Goal: Check status: Check status

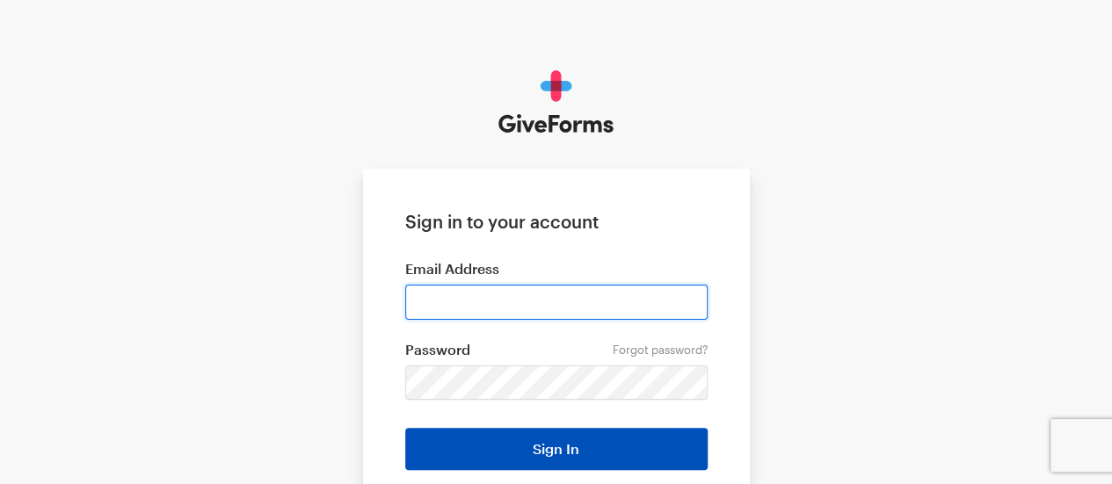
type input "kturner@childrennow.org"
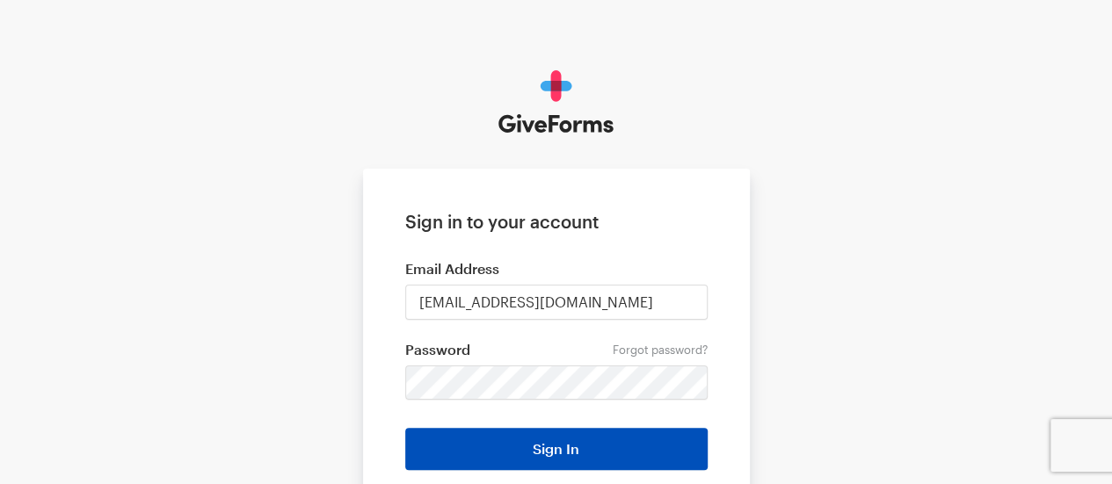
click at [555, 447] on button "Sign In" at bounding box center [556, 449] width 302 height 42
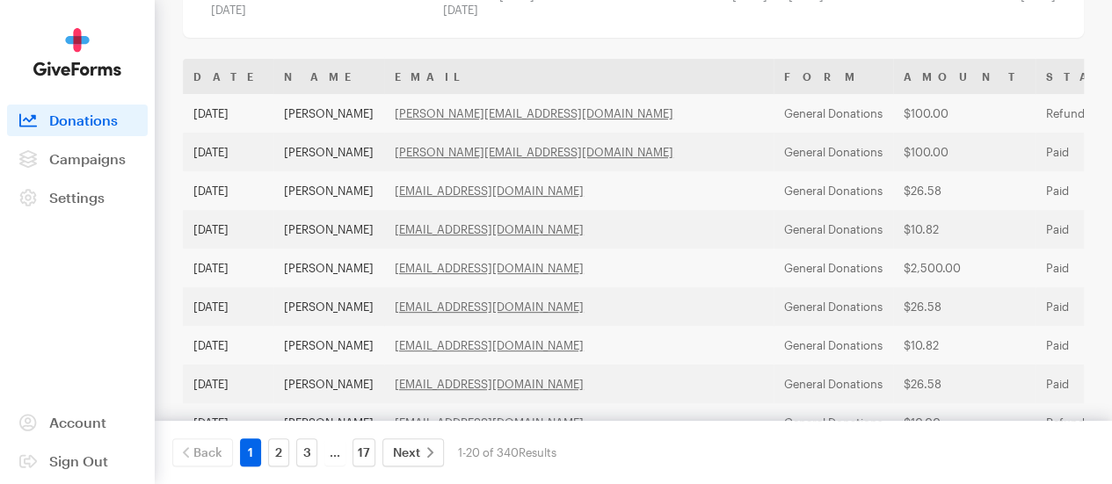
scroll to position [352, 0]
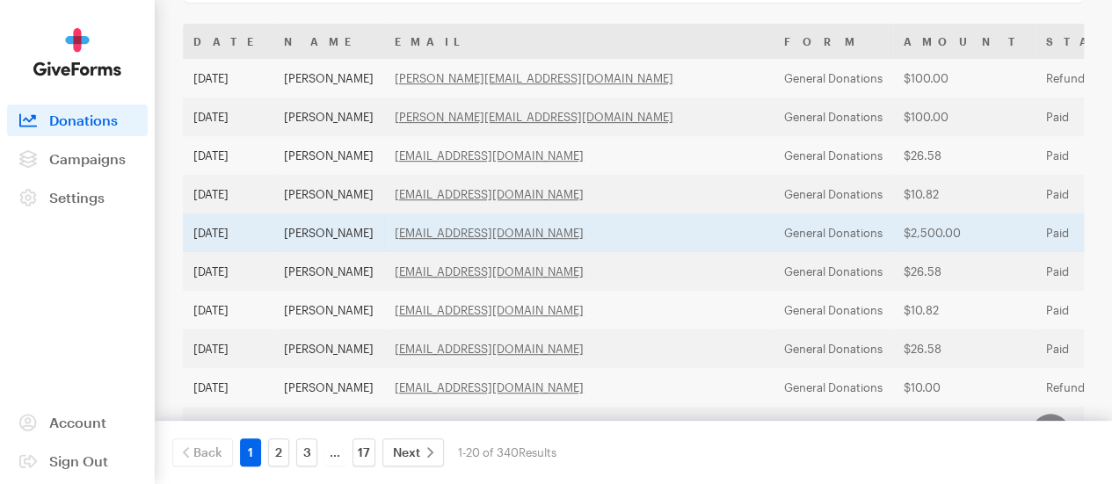
click at [637, 245] on td "[EMAIL_ADDRESS][DOMAIN_NAME]" at bounding box center [578, 233] width 389 height 39
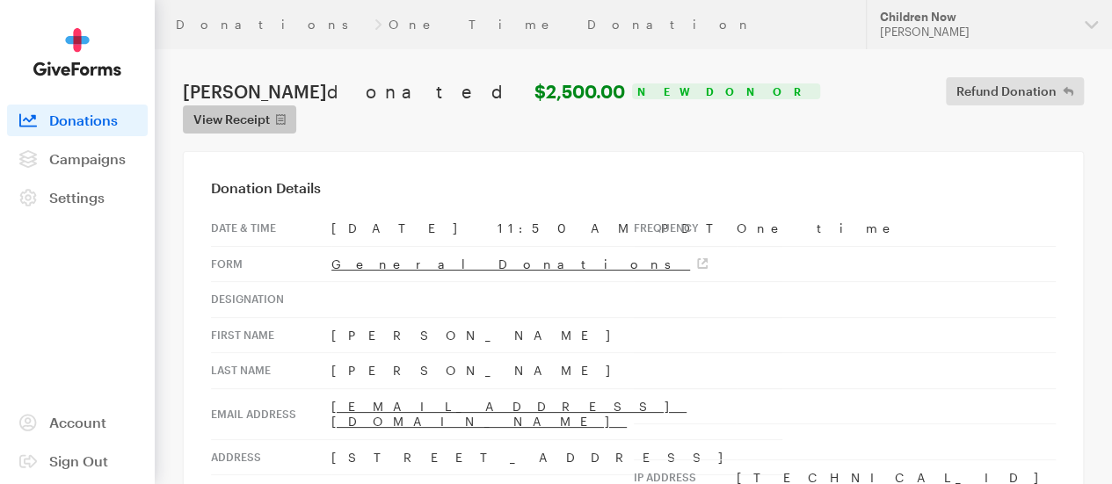
click at [270, 109] on span "View Receipt" at bounding box center [231, 119] width 76 height 21
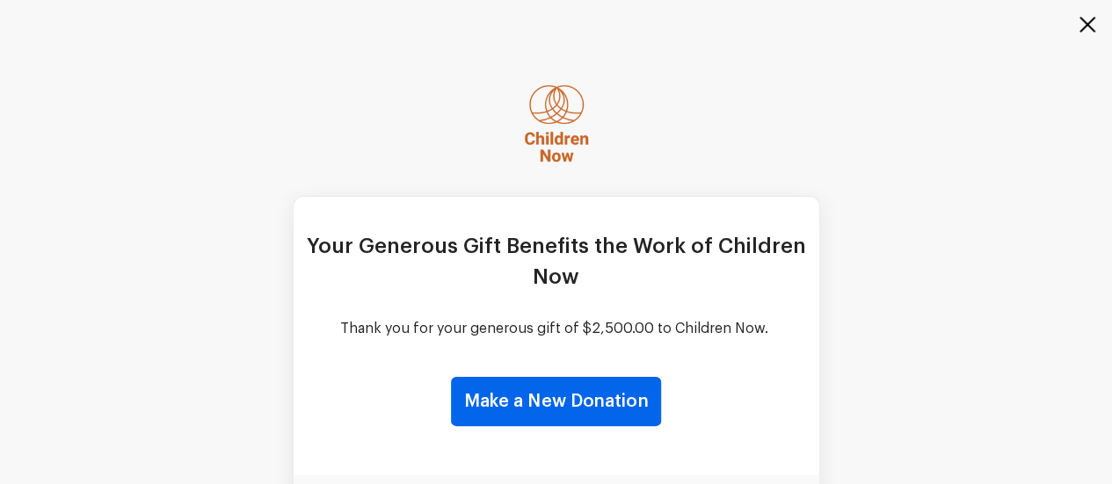
click at [1081, 25] on button "button" at bounding box center [1077, 35] width 70 height 70
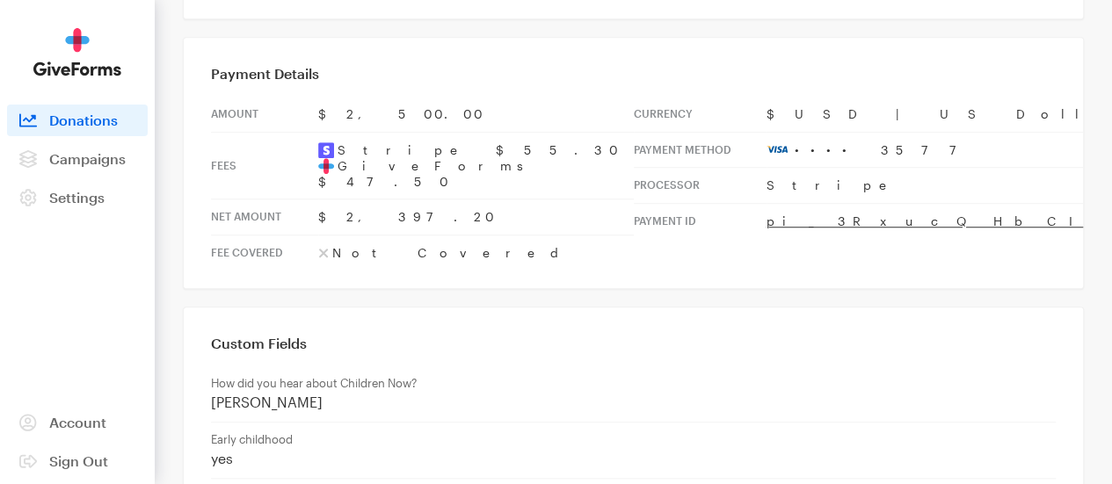
scroll to position [394, 0]
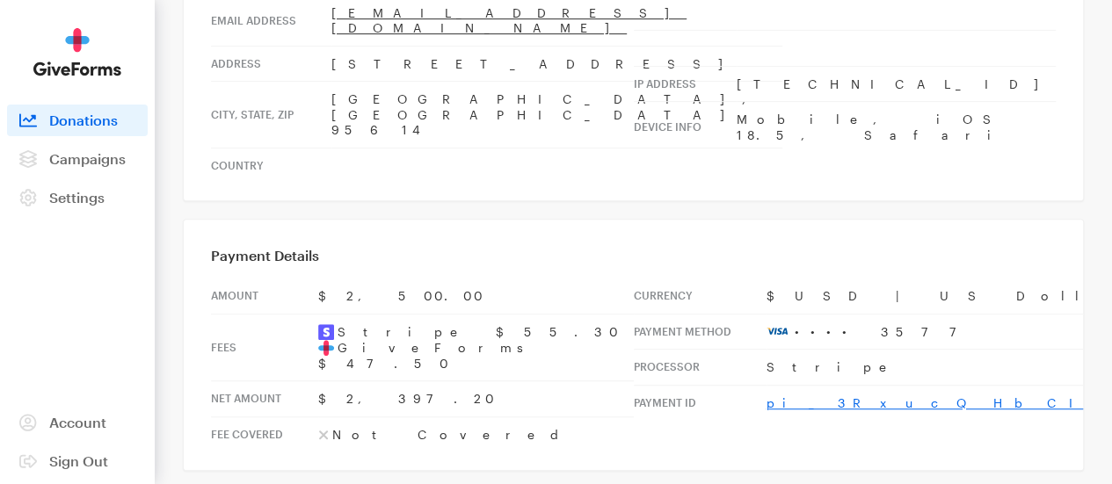
click at [914, 396] on link "pi_3RxucQHbCIzAihVr0sdQPcuK" at bounding box center [1103, 403] width 672 height 15
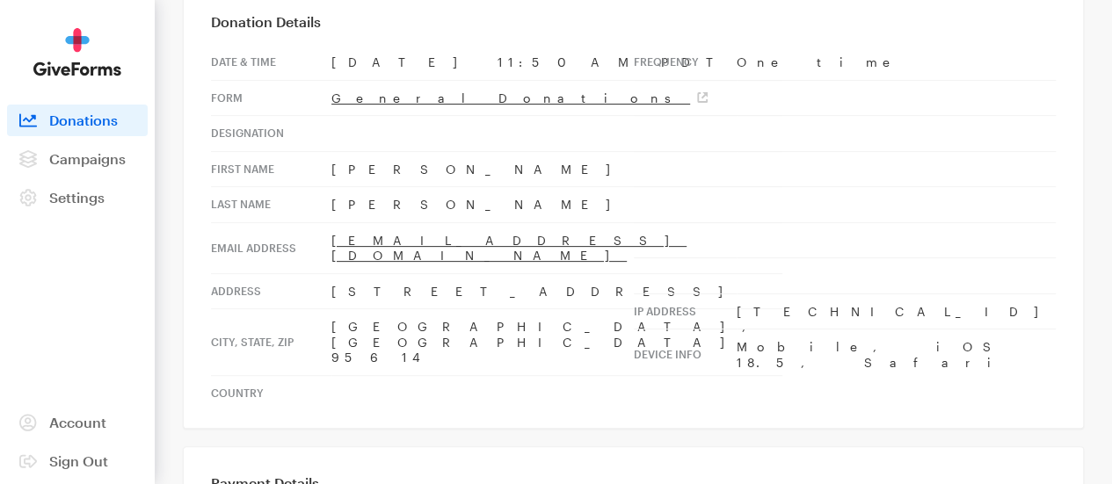
scroll to position [0, 0]
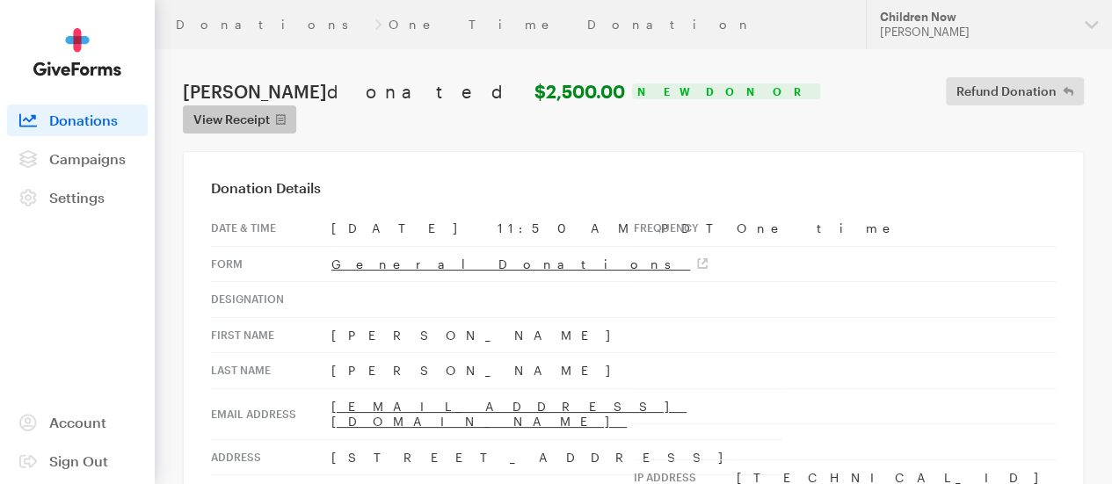
click at [270, 109] on span "View Receipt" at bounding box center [231, 119] width 76 height 21
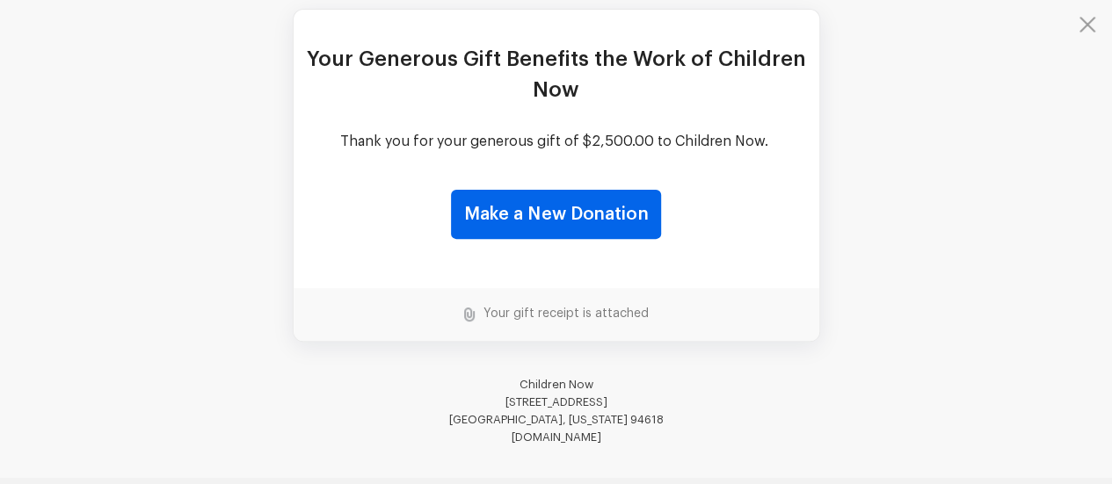
scroll to position [222, 0]
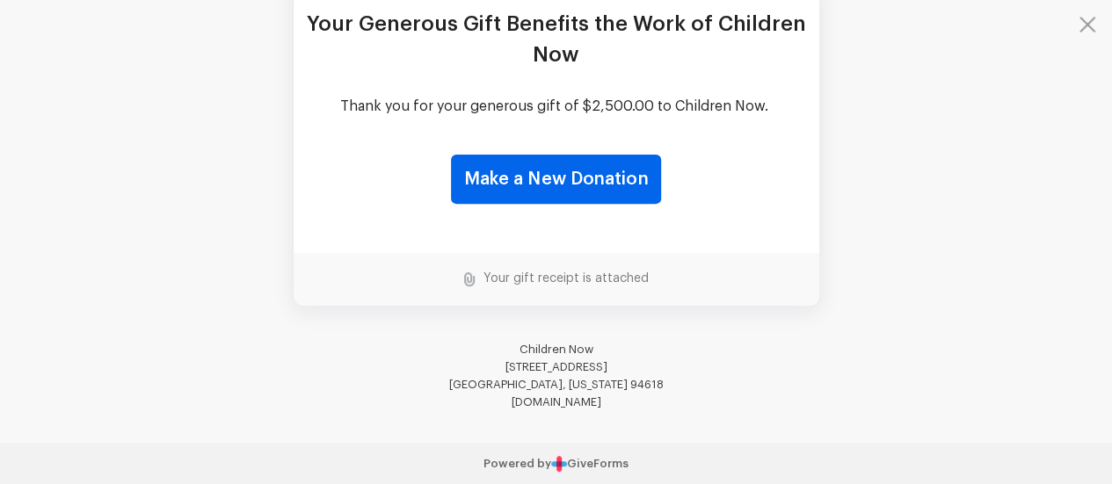
click at [538, 285] on td "Your gift receipt is attached" at bounding box center [562, 279] width 174 height 15
drag, startPoint x: 538, startPoint y: 285, endPoint x: 446, endPoint y: 281, distance: 92.4
click at [534, 285] on td "Your gift receipt is attached" at bounding box center [562, 279] width 174 height 15
click at [469, 277] on img at bounding box center [469, 280] width 11 height 14
click at [619, 281] on td "Your gift receipt is attached" at bounding box center [562, 279] width 174 height 15
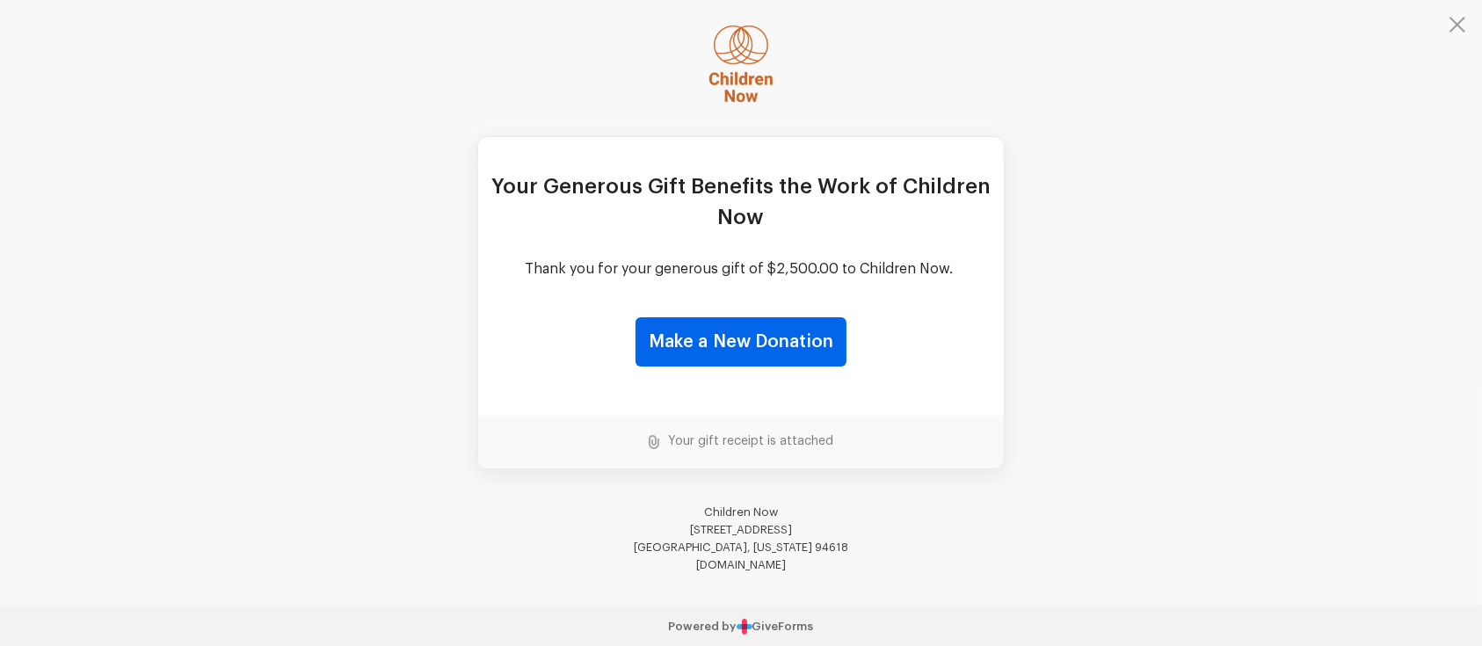
scroll to position [61, 0]
click at [1111, 425] on td "Your Generous Gift Benefits the Work of Children Now Thank you for your generou…" at bounding box center [741, 271] width 1482 height 665
click at [1111, 301] on td "Your Generous Gift Benefits the Work of Children Now Thank you for your generou…" at bounding box center [741, 271] width 1482 height 665
click at [738, 445] on td "Your gift receipt is attached" at bounding box center [746, 440] width 174 height 15
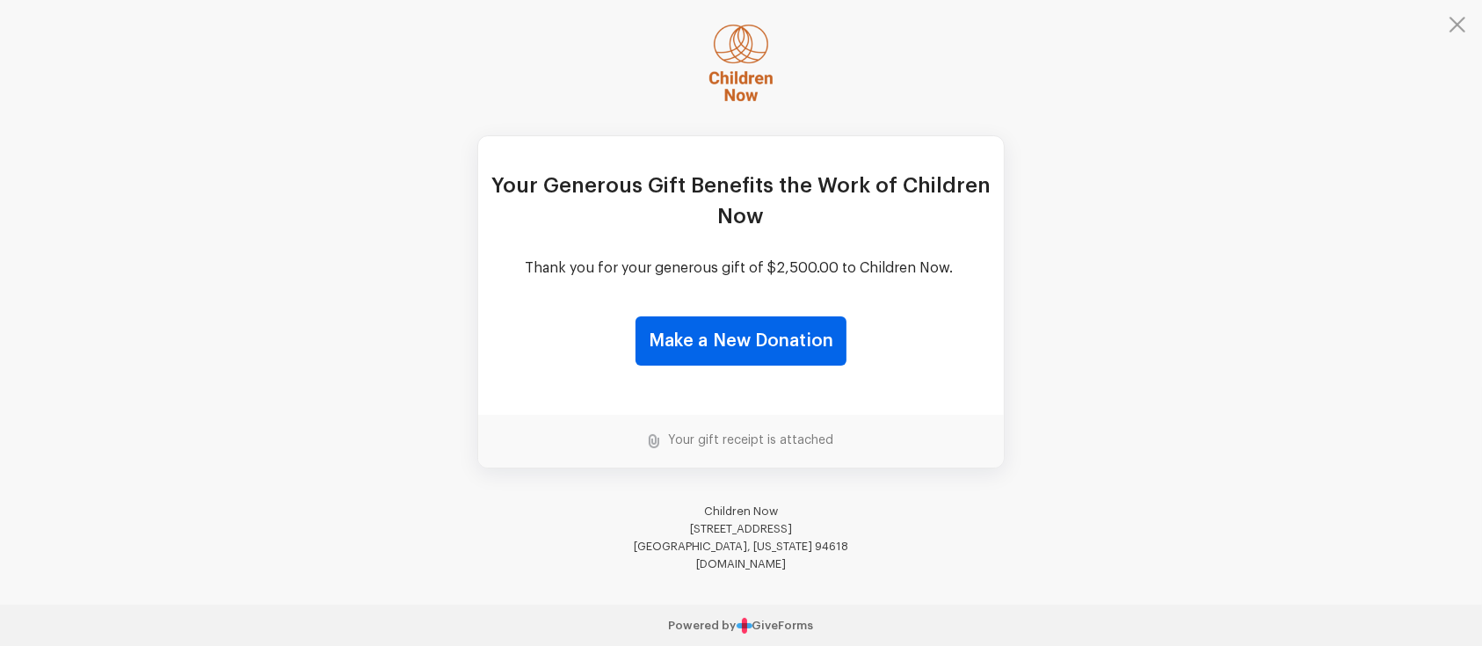
drag, startPoint x: 723, startPoint y: 445, endPoint x: 788, endPoint y: 444, distance: 65.1
click at [788, 444] on td "Your gift receipt is attached" at bounding box center [746, 440] width 174 height 15
click at [738, 344] on link "Make a New Donation" at bounding box center [741, 340] width 211 height 49
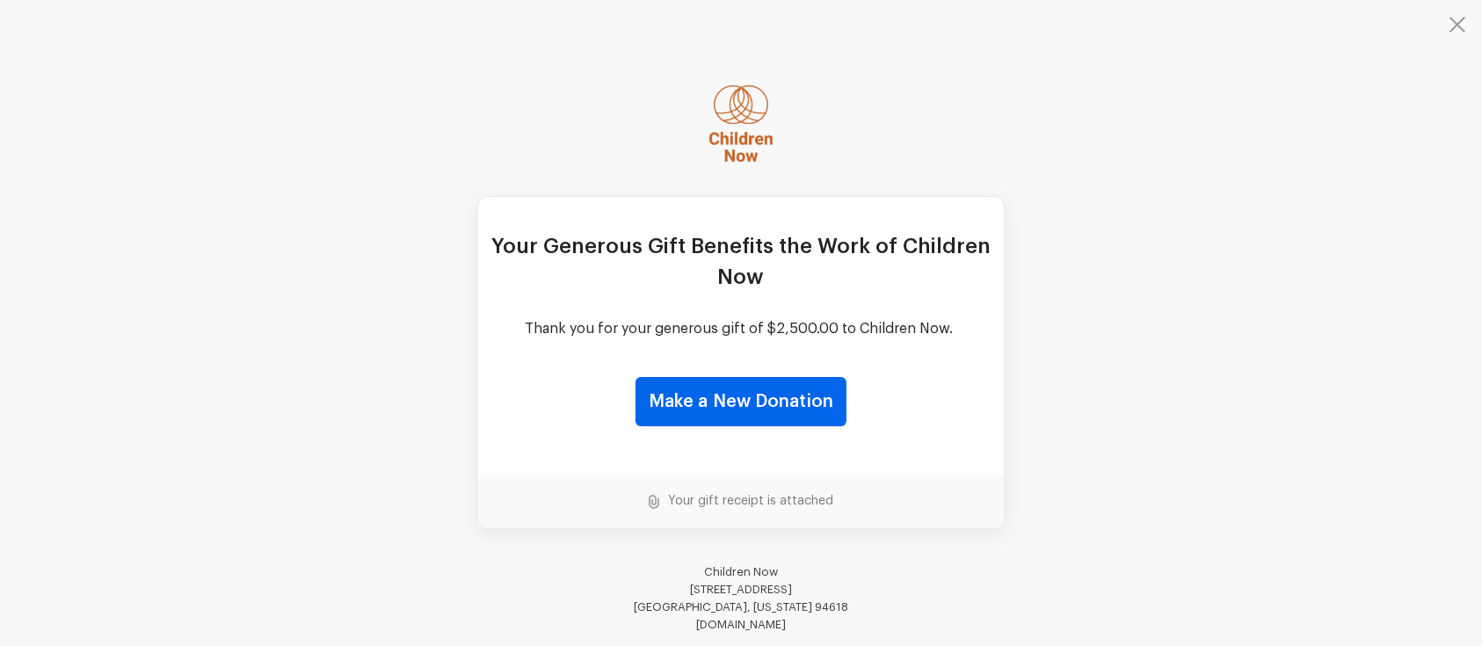
scroll to position [61, 0]
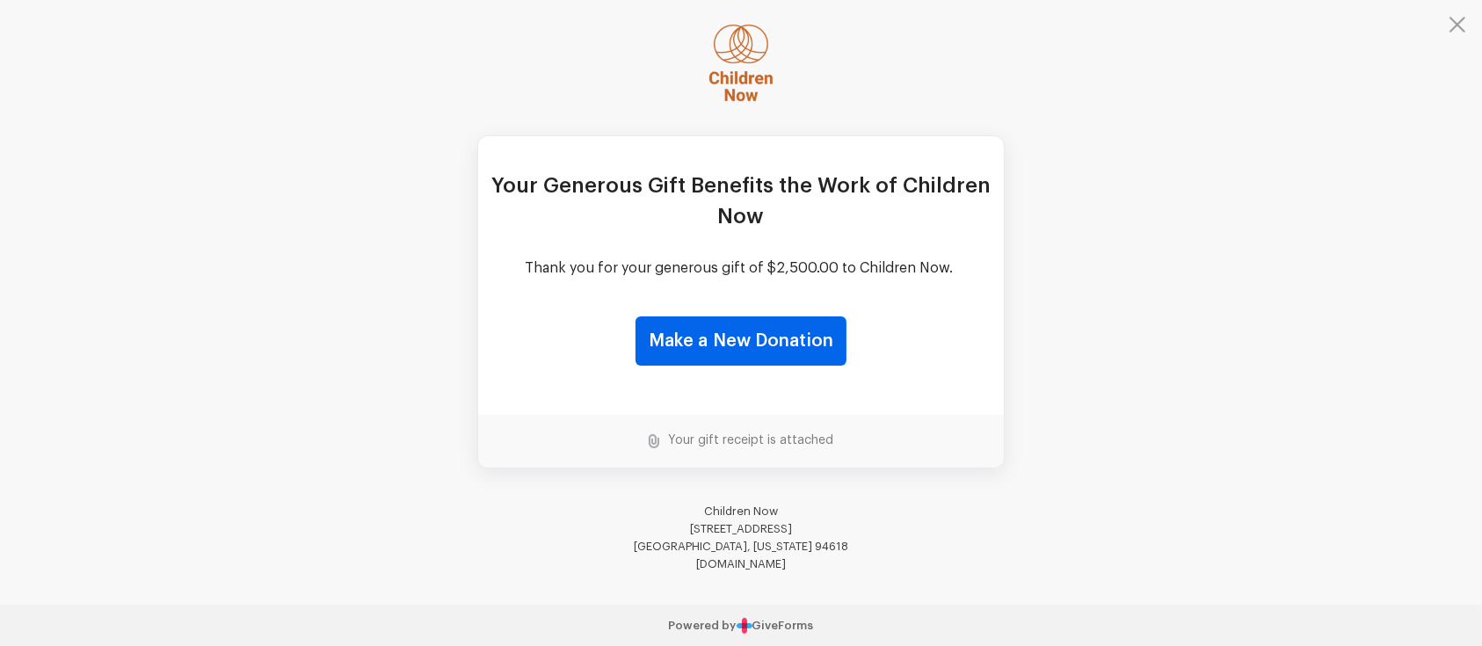
drag, startPoint x: 1468, startPoint y: 110, endPoint x: 1499, endPoint y: 395, distance: 286.5
drag, startPoint x: 1491, startPoint y: 63, endPoint x: 1174, endPoint y: 404, distance: 465.3
click at [1111, 404] on td "Your Generous Gift Benefits the Work of Children Now Thank you for your generou…" at bounding box center [741, 271] width 1482 height 665
click at [1111, 16] on button "button" at bounding box center [1447, 35] width 70 height 70
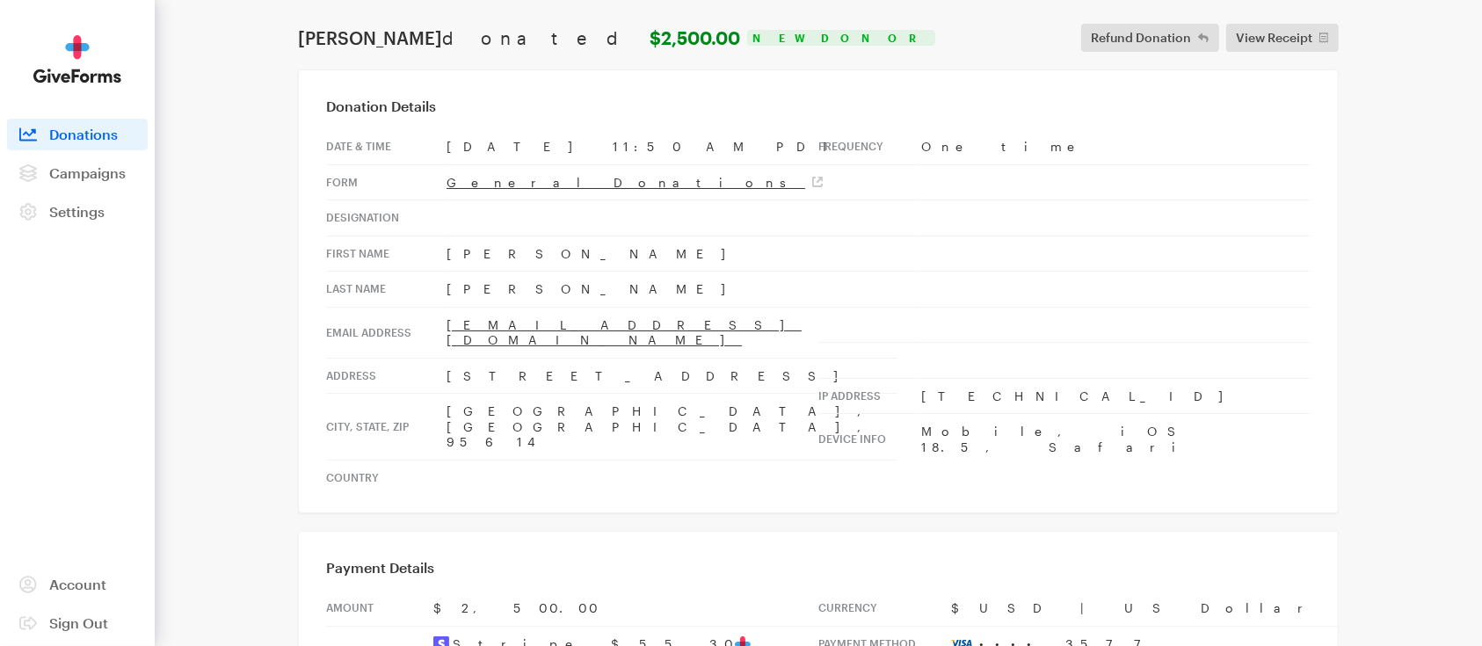
scroll to position [0, 0]
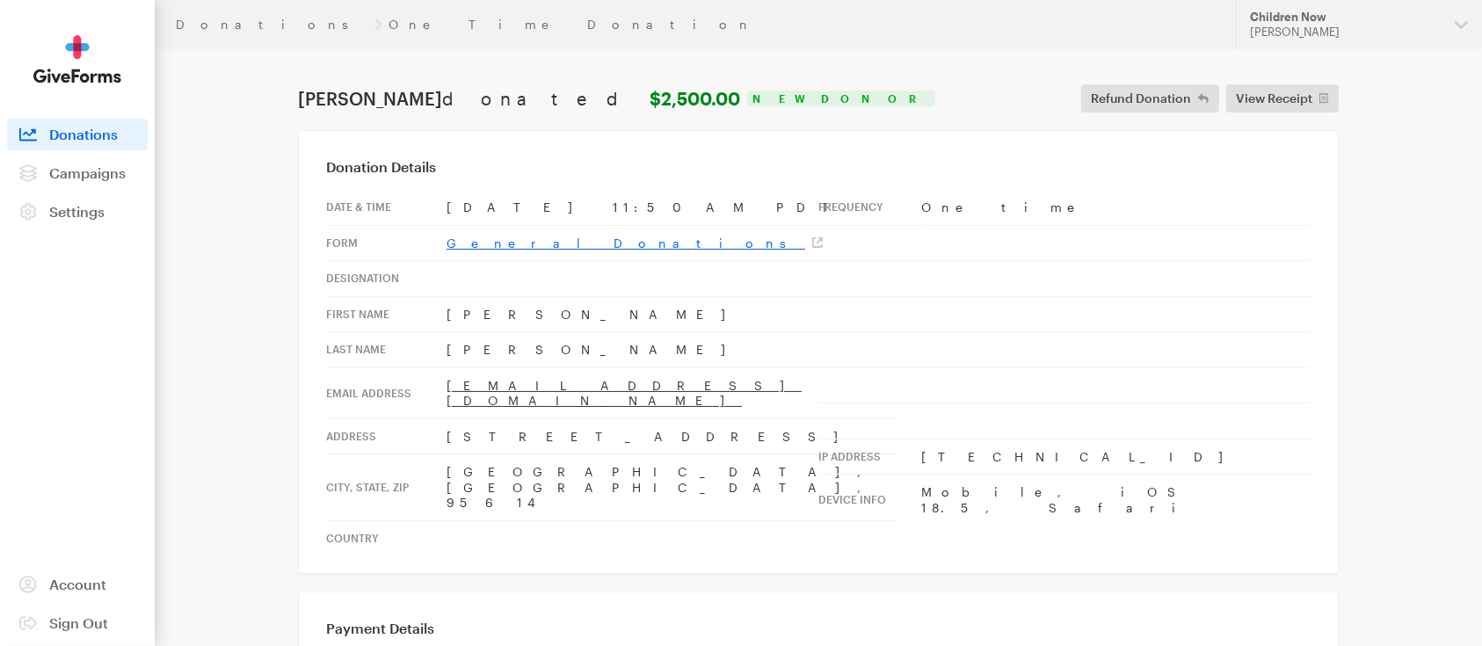
click at [527, 242] on link "General Donations" at bounding box center [635, 243] width 376 height 15
click at [1111, 89] on link "View Receipt" at bounding box center [1282, 98] width 113 height 28
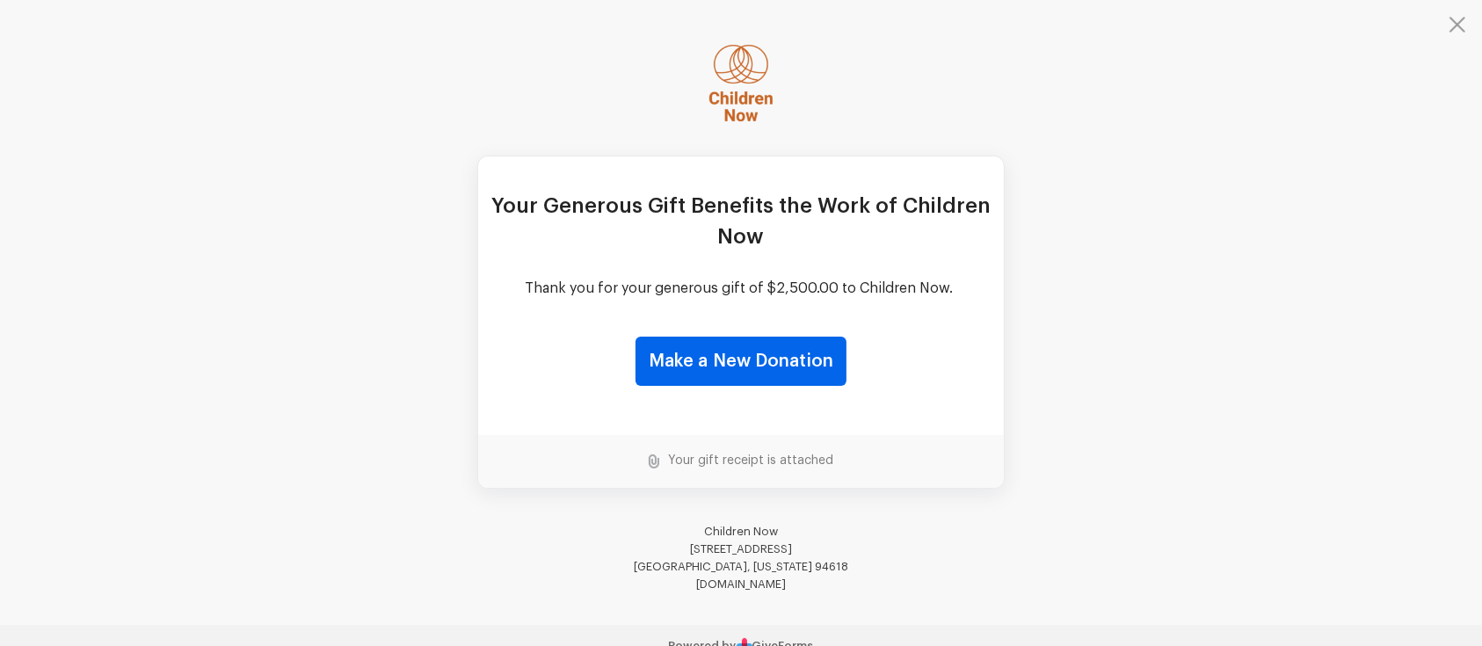
scroll to position [61, 0]
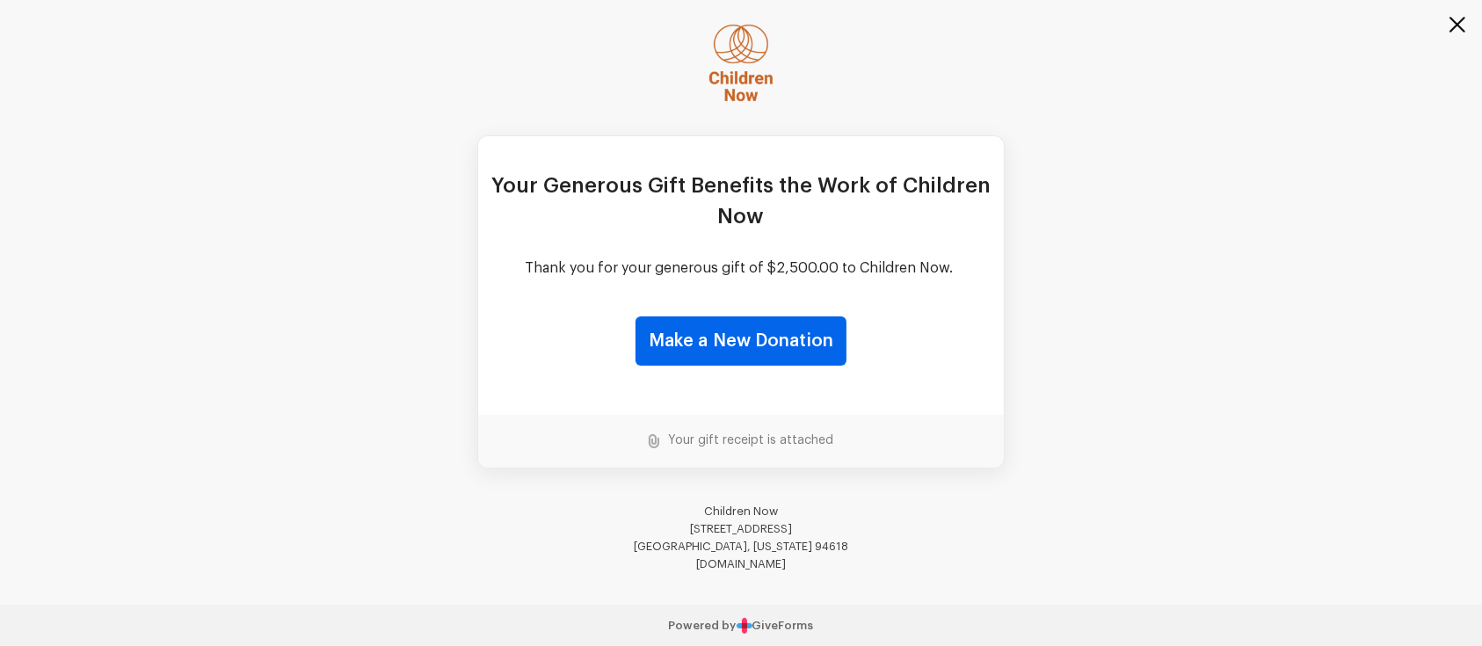
click at [1111, 19] on button "button" at bounding box center [1447, 35] width 70 height 70
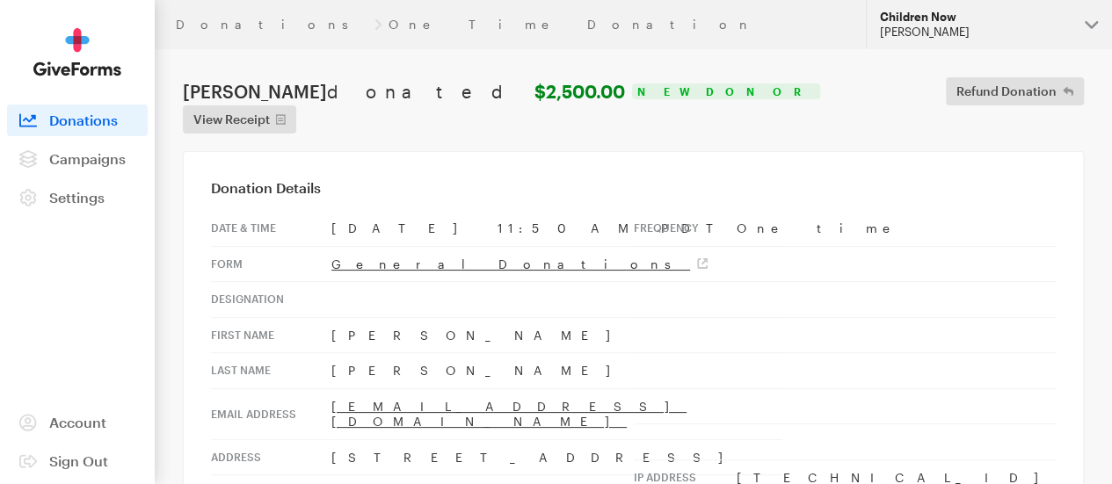
scroll to position [60, 0]
click at [204, 18] on link "Donations" at bounding box center [272, 25] width 192 height 14
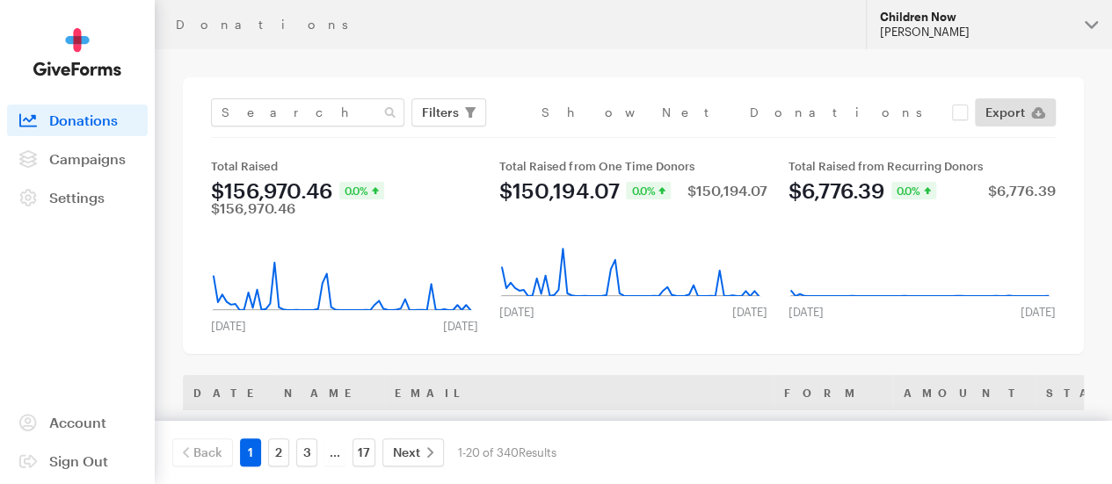
click at [1091, 20] on button "Children Now Katie Turner" at bounding box center [989, 24] width 246 height 49
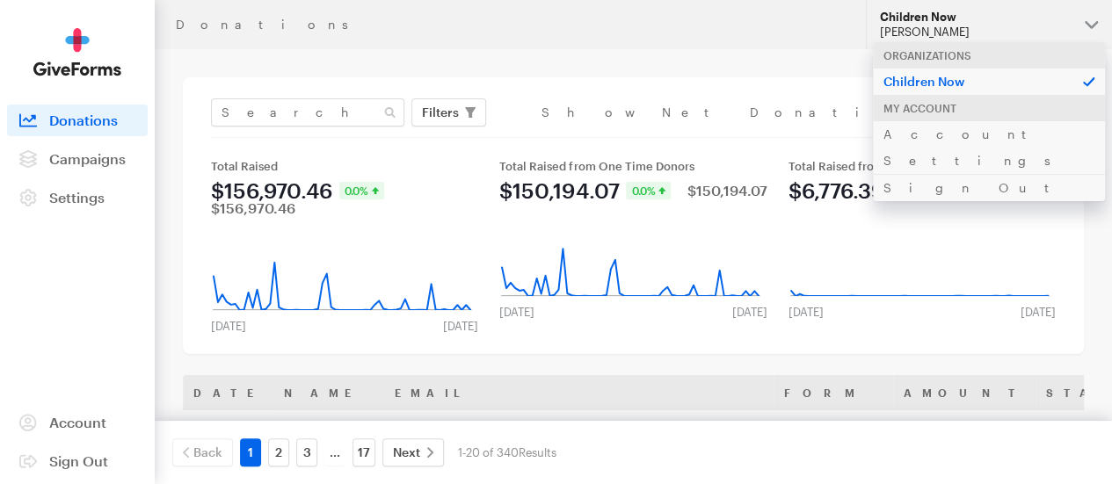
click at [1090, 17] on button "Children Now Katie Turner" at bounding box center [989, 24] width 246 height 49
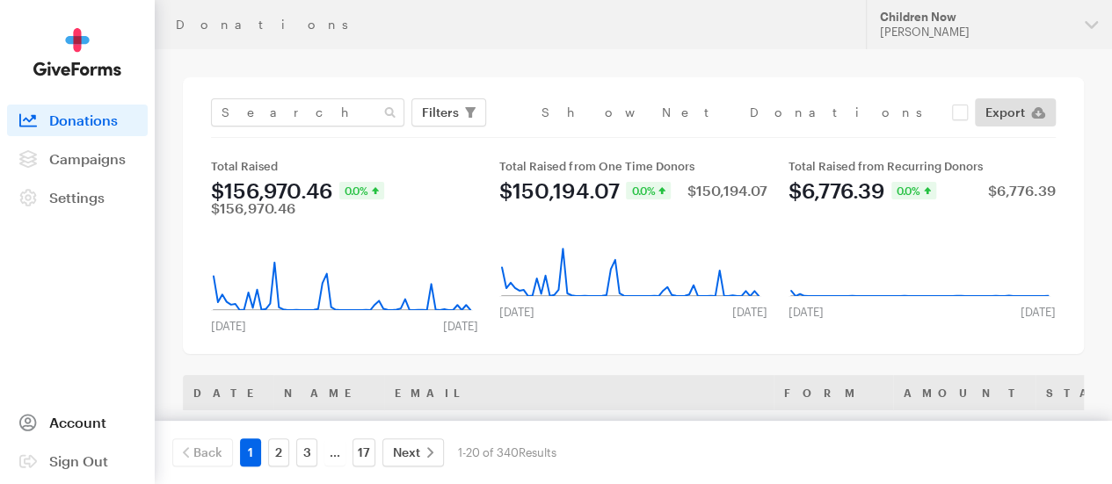
click at [76, 429] on span "Account" at bounding box center [77, 422] width 57 height 17
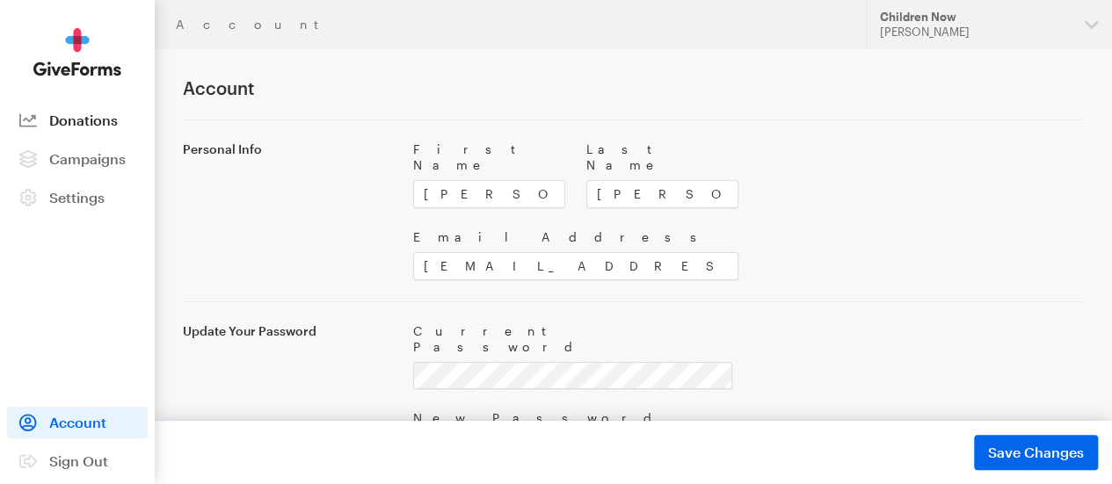
click at [69, 128] on span "Donations" at bounding box center [83, 120] width 69 height 17
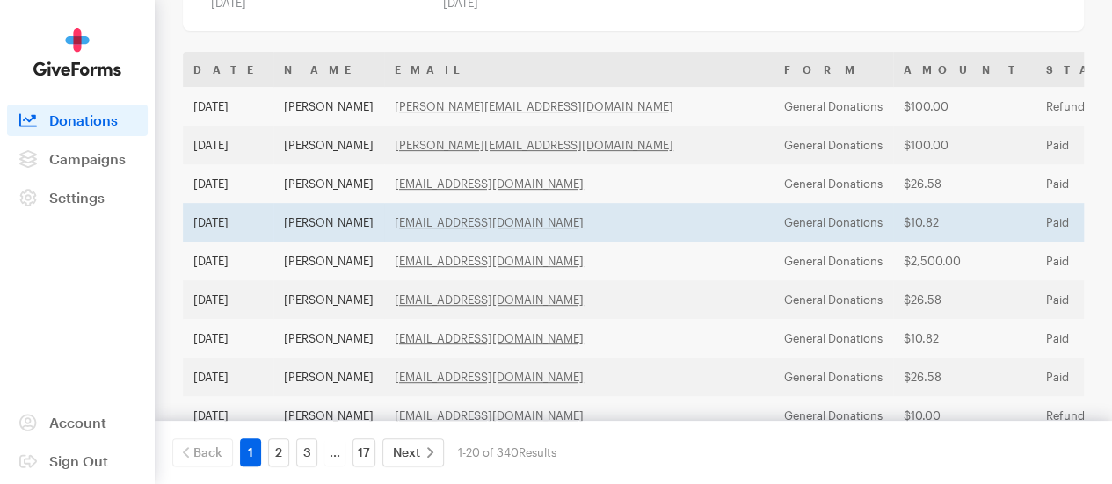
scroll to position [352, 0]
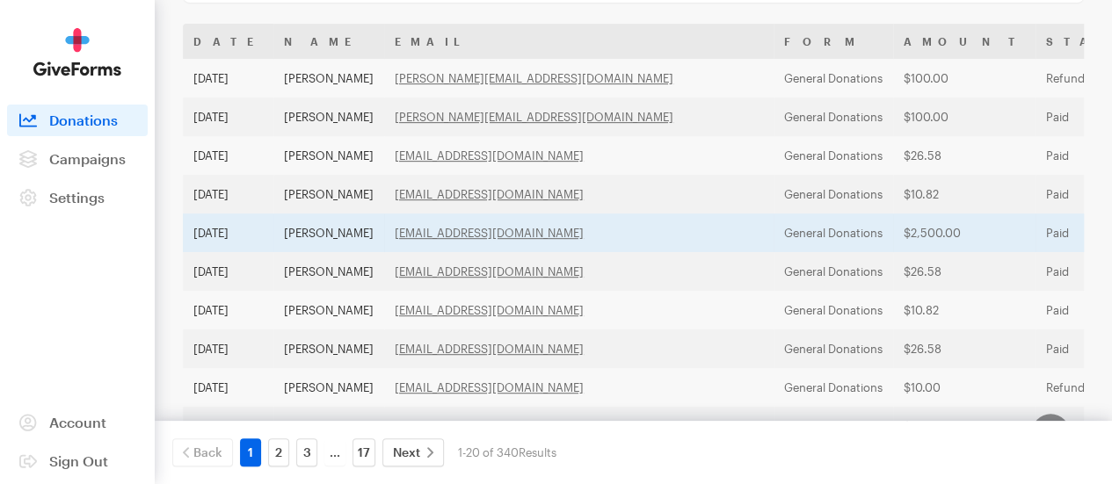
click at [353, 238] on td "[PERSON_NAME]" at bounding box center [328, 233] width 111 height 39
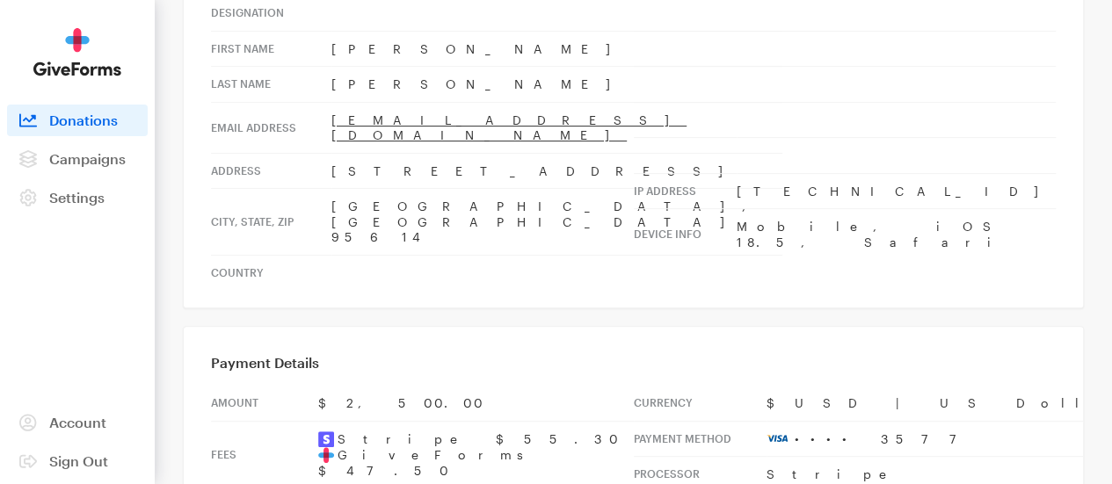
scroll to position [440, 0]
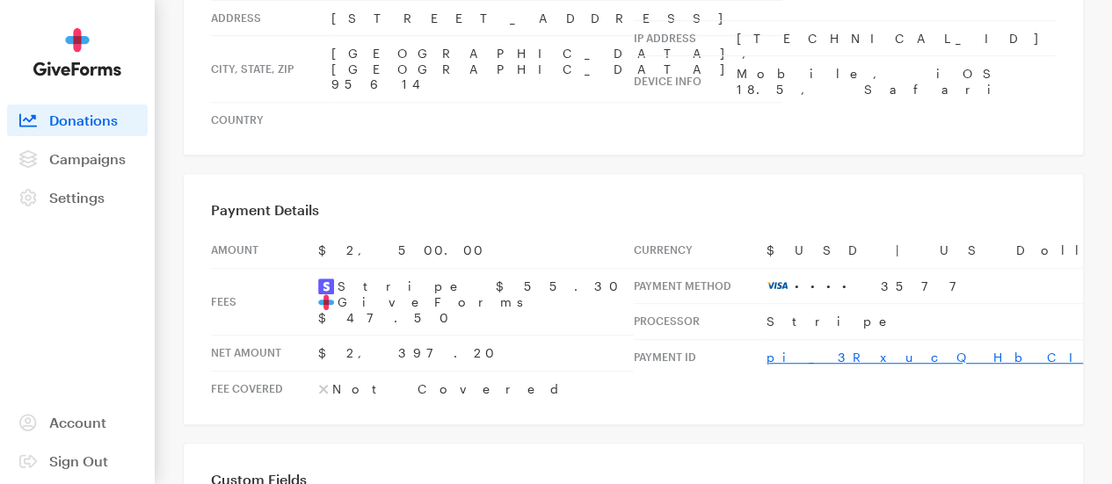
click at [798, 350] on link "pi_3RxucQHbCIzAihVr0sdQPcuK" at bounding box center [1103, 357] width 672 height 15
